Goal: Task Accomplishment & Management: Use online tool/utility

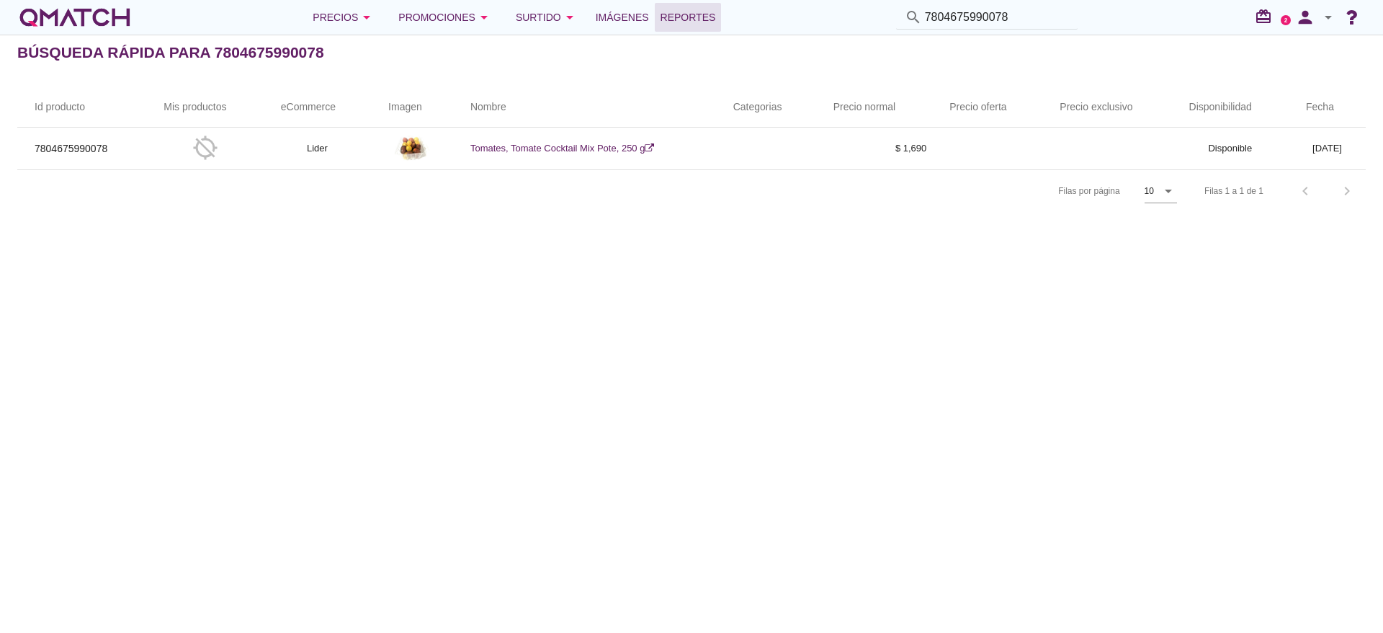
click at [708, 11] on span "Reportes" at bounding box center [688, 17] width 55 height 17
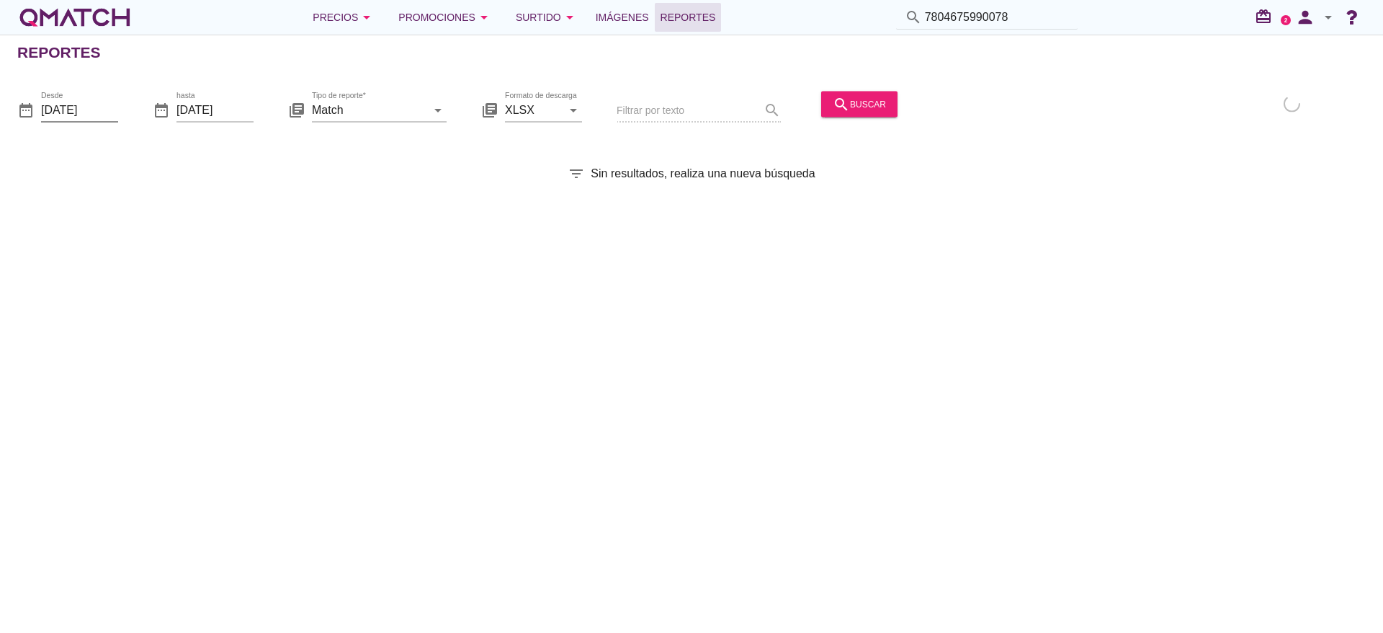
click at [101, 107] on input "[DATE]" at bounding box center [79, 109] width 77 height 23
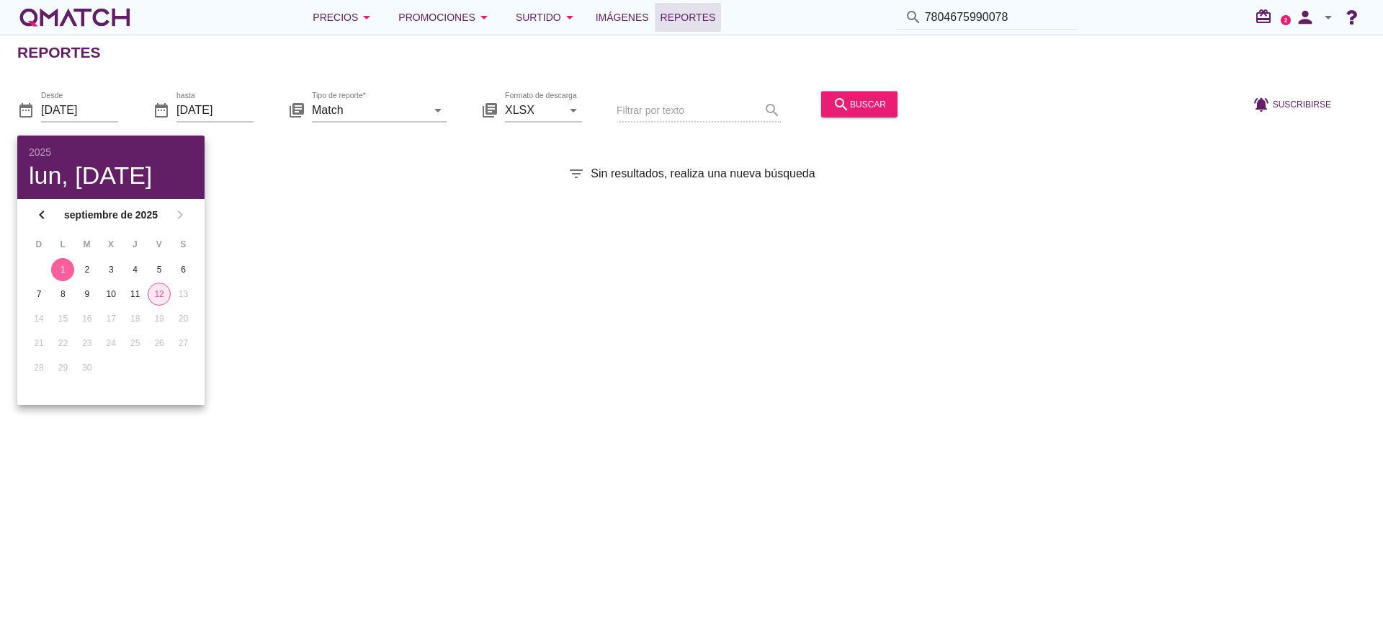
click at [160, 292] on div "12" at bounding box center [159, 293] width 22 height 13
type input "[DATE]"
click at [384, 110] on input "Match" at bounding box center [369, 109] width 115 height 23
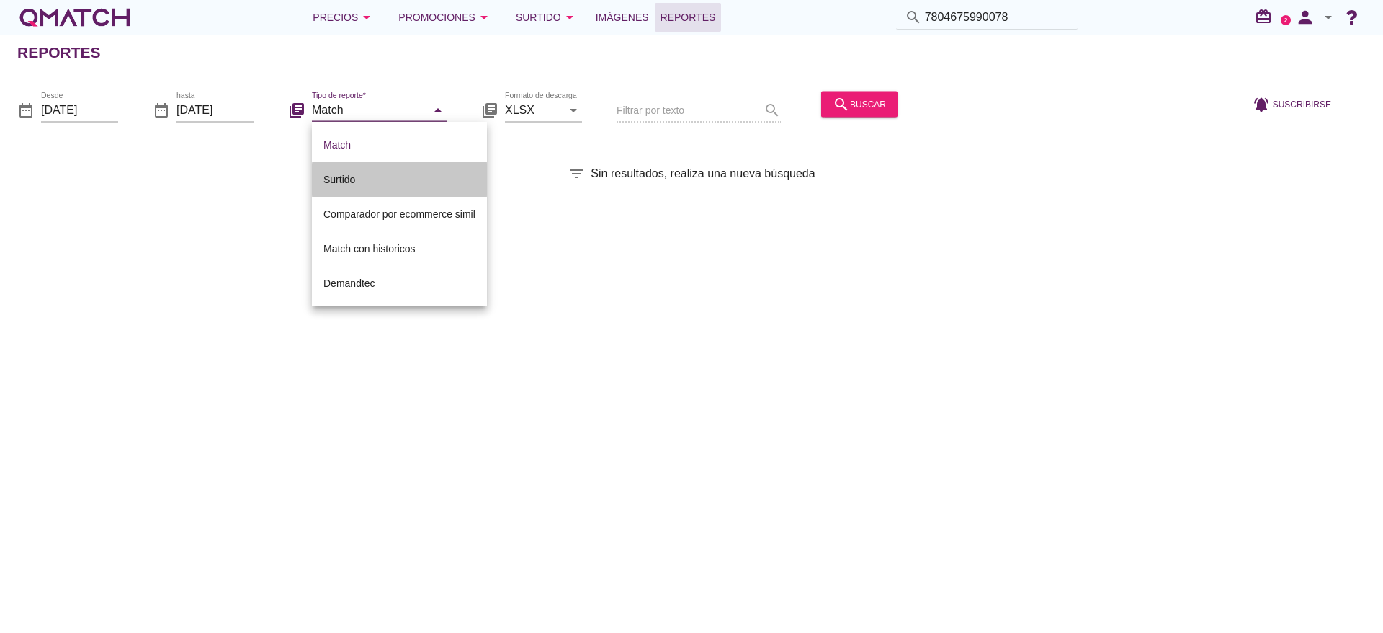
click at [362, 173] on div "Surtido" at bounding box center [400, 179] width 152 height 17
type input "Surtido"
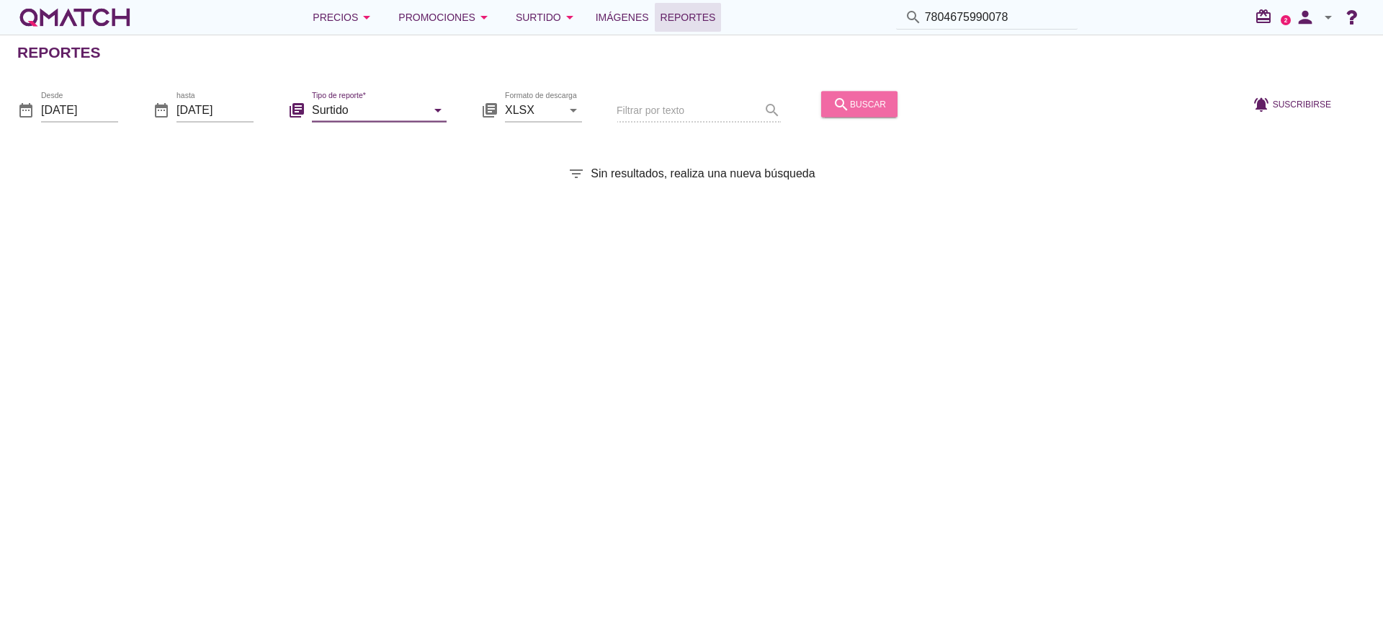
click at [859, 99] on div "search buscar" at bounding box center [859, 103] width 53 height 17
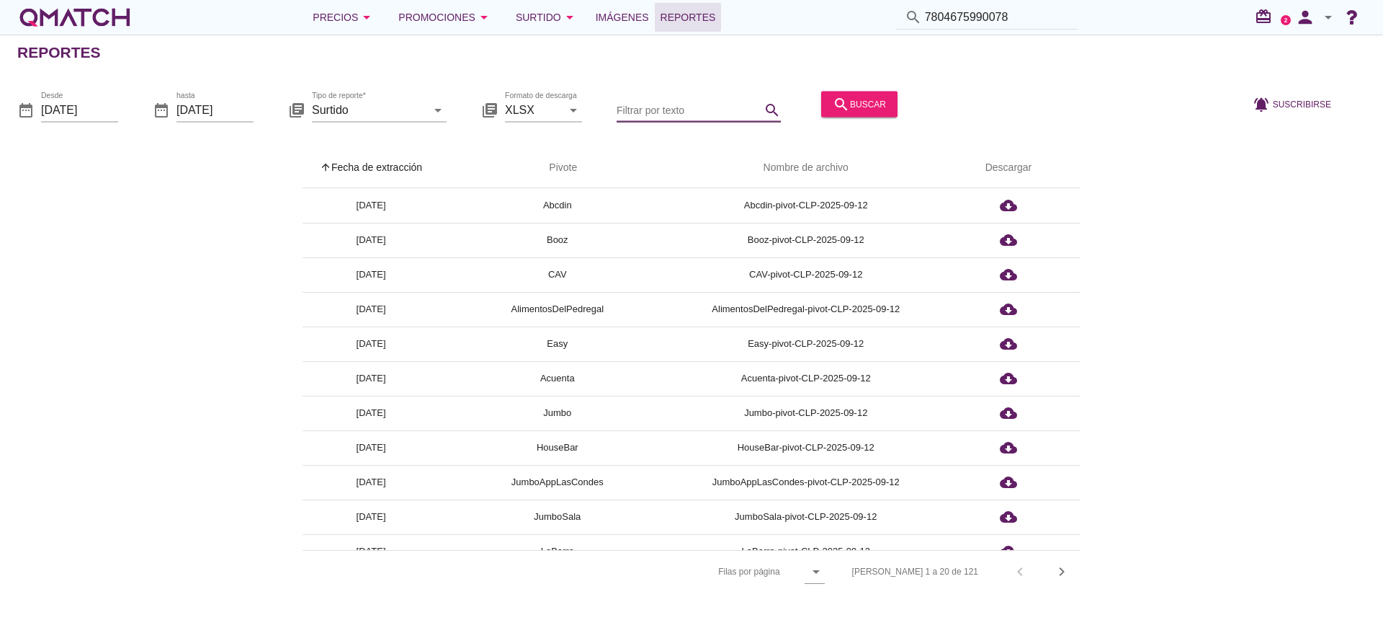
click at [684, 107] on input "Filtrar por texto" at bounding box center [689, 109] width 144 height 23
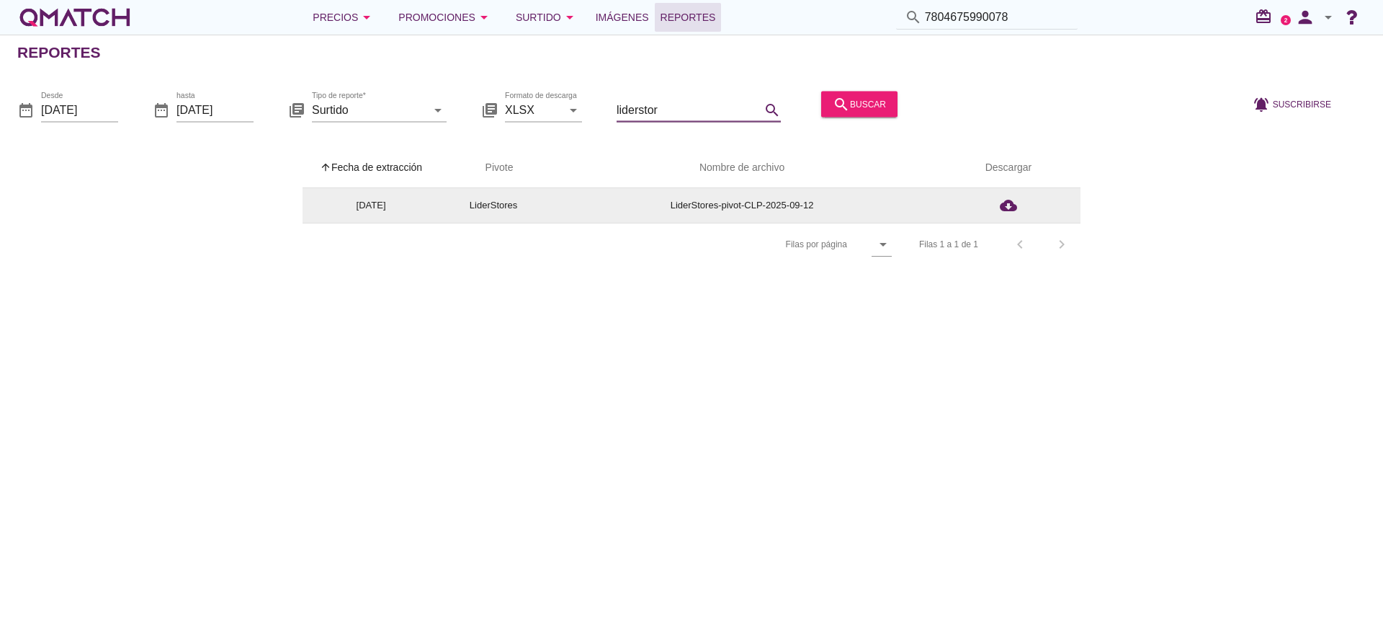
type input "liderstor"
click at [753, 202] on td "LiderStores-pivot-CLP-2025-09-12" at bounding box center [742, 205] width 389 height 35
click at [1008, 210] on icon "cloud_download" at bounding box center [1008, 205] width 17 height 17
